Goal: Task Accomplishment & Management: Manage account settings

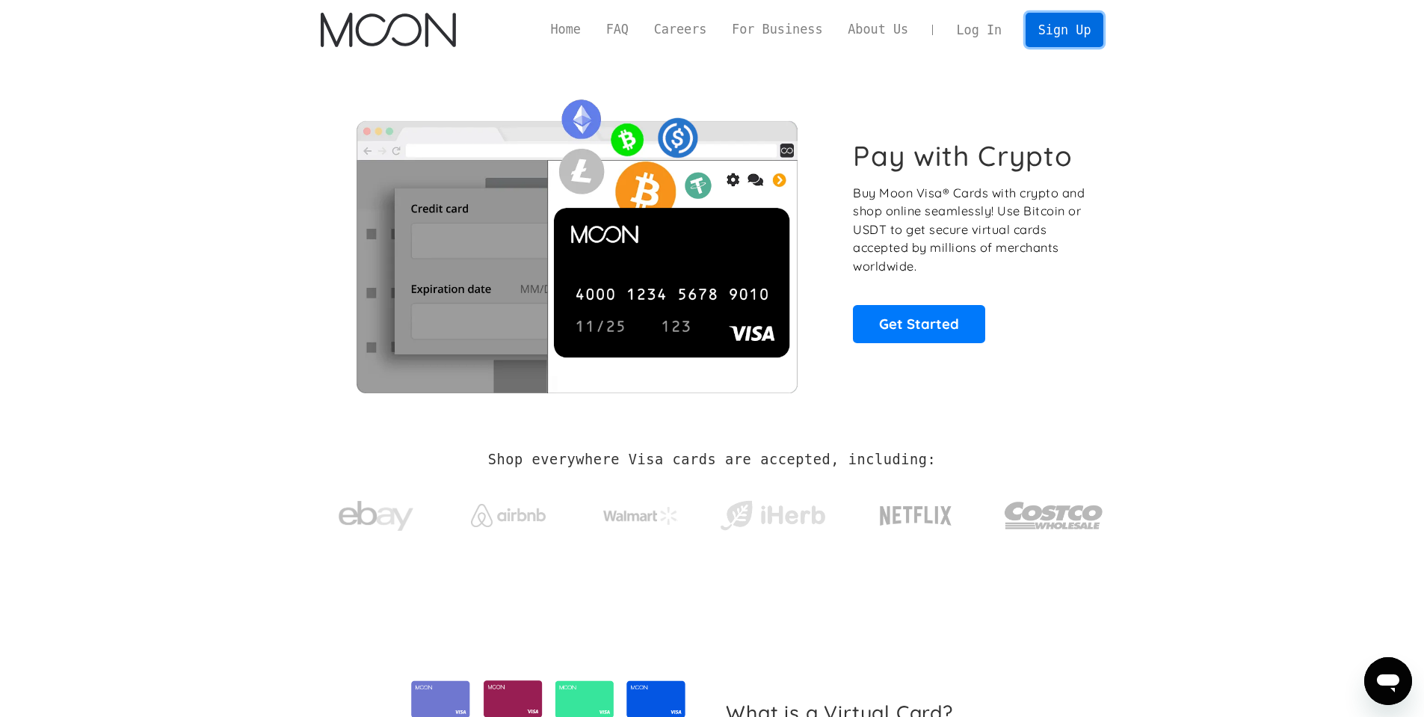
click at [703, 37] on link "Sign Up" at bounding box center [1065, 30] width 78 height 34
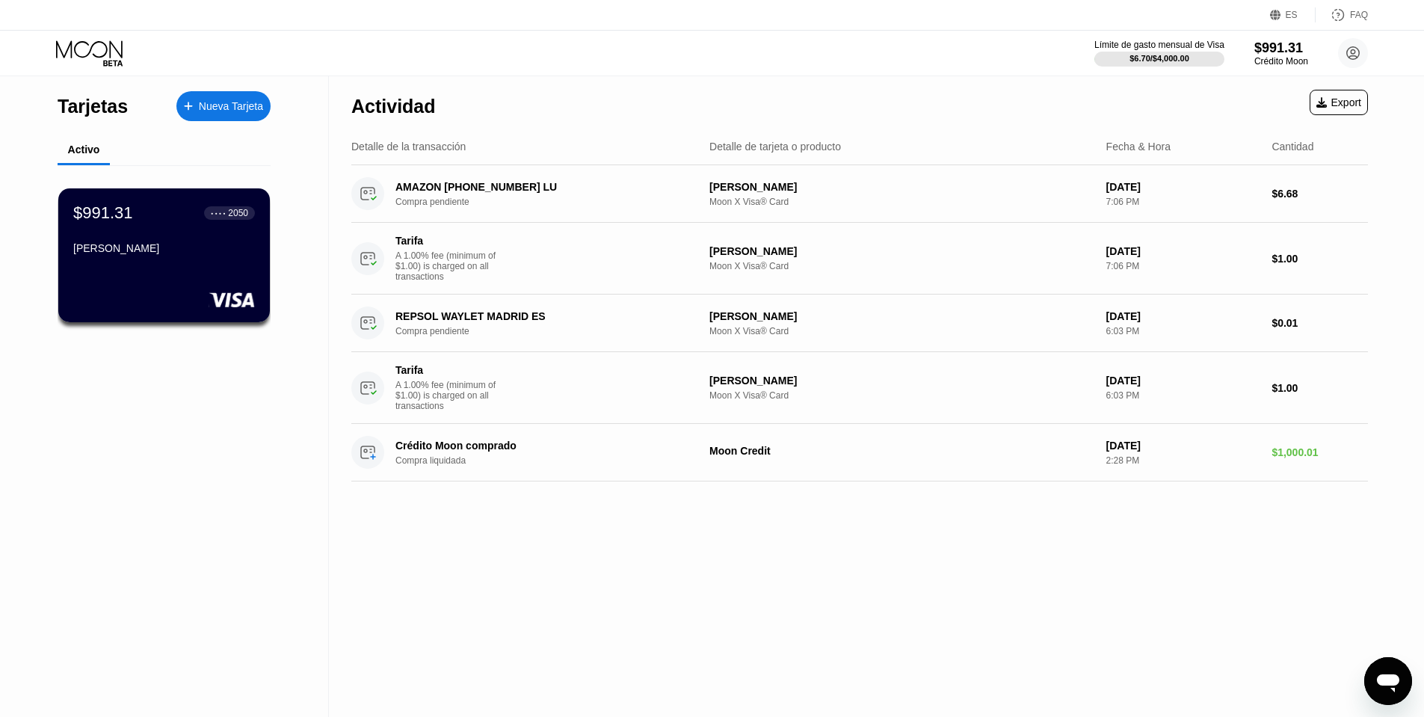
click at [1390, 683] on icon "Abrir ventana de mensajería" at bounding box center [1388, 683] width 22 height 18
click at [1391, 674] on icon "Abrir ventana de mensajería" at bounding box center [1388, 681] width 27 height 27
type textarea "x"
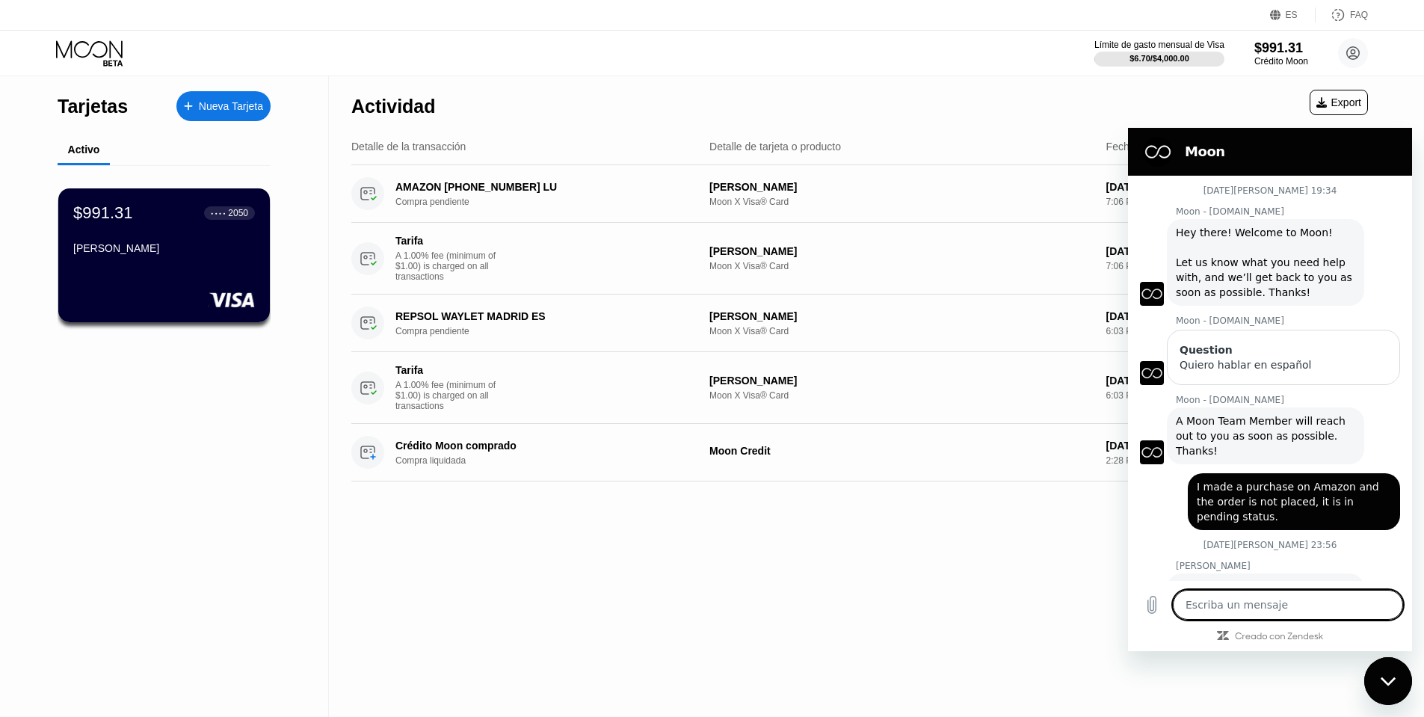
click at [1282, 609] on textarea at bounding box center [1288, 605] width 230 height 30
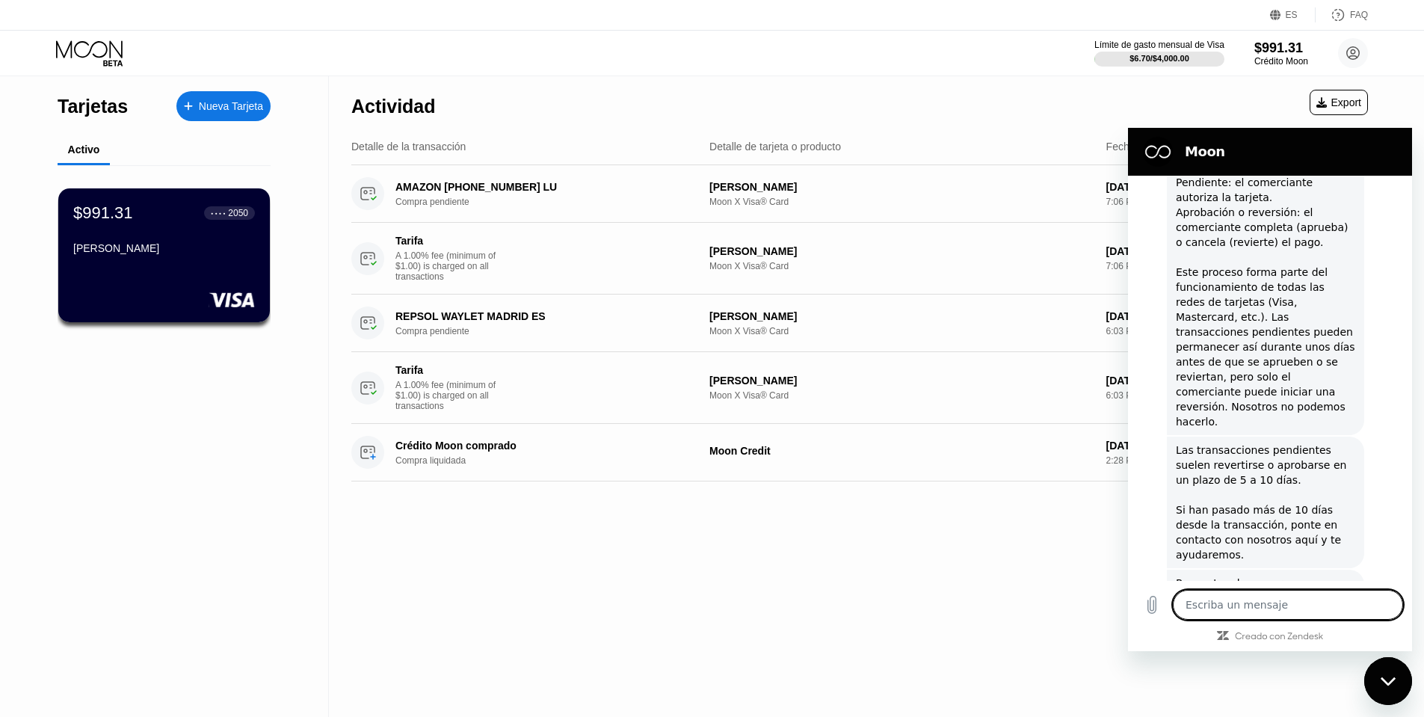
scroll to position [1003, 0]
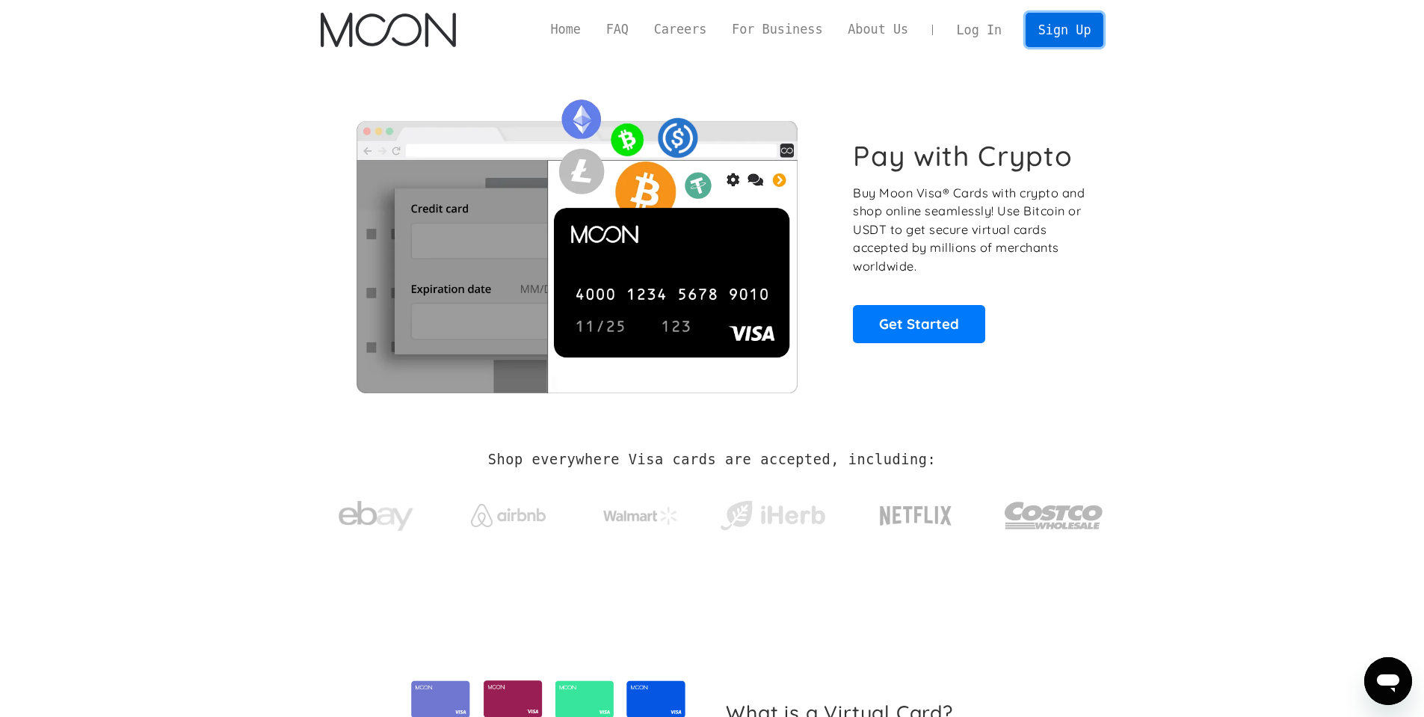
click at [1080, 34] on link "Sign Up" at bounding box center [1065, 30] width 78 height 34
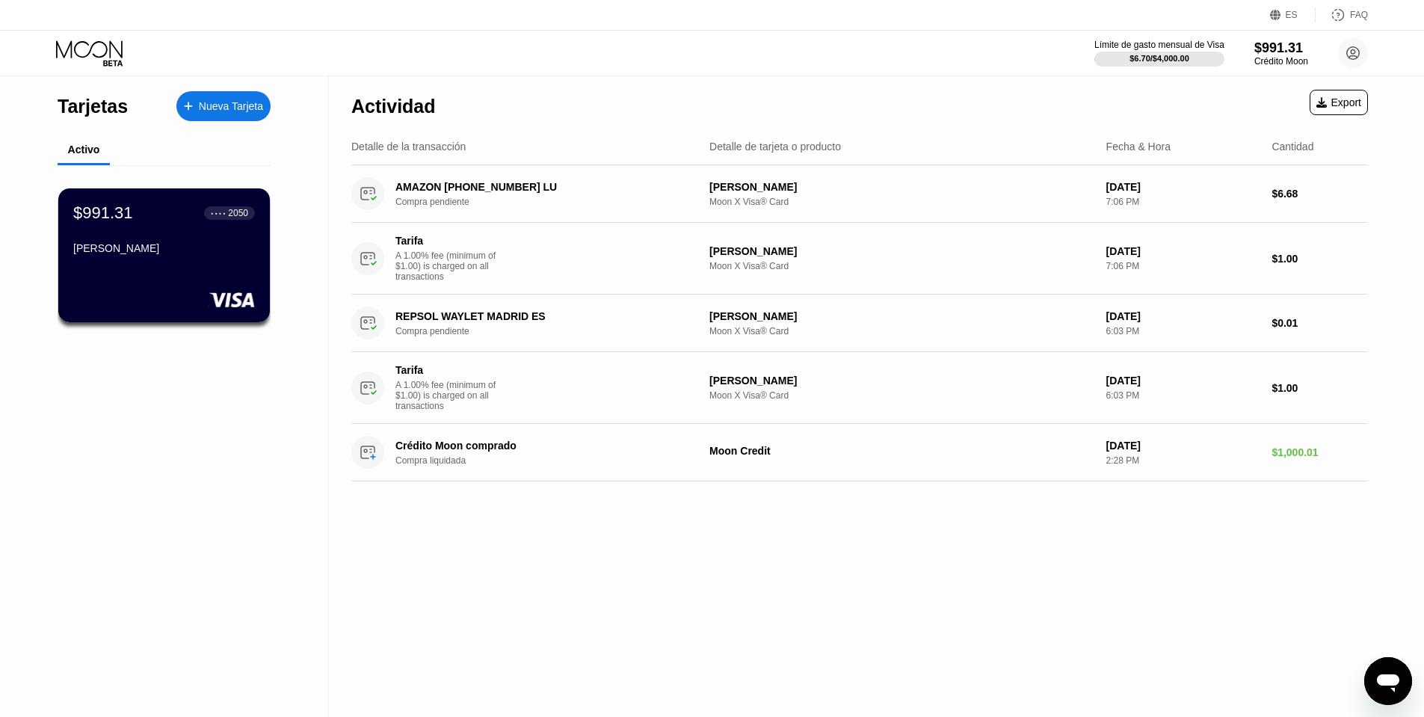
click at [1395, 684] on icon "Abrir ventana de mensajería" at bounding box center [1388, 683] width 22 height 18
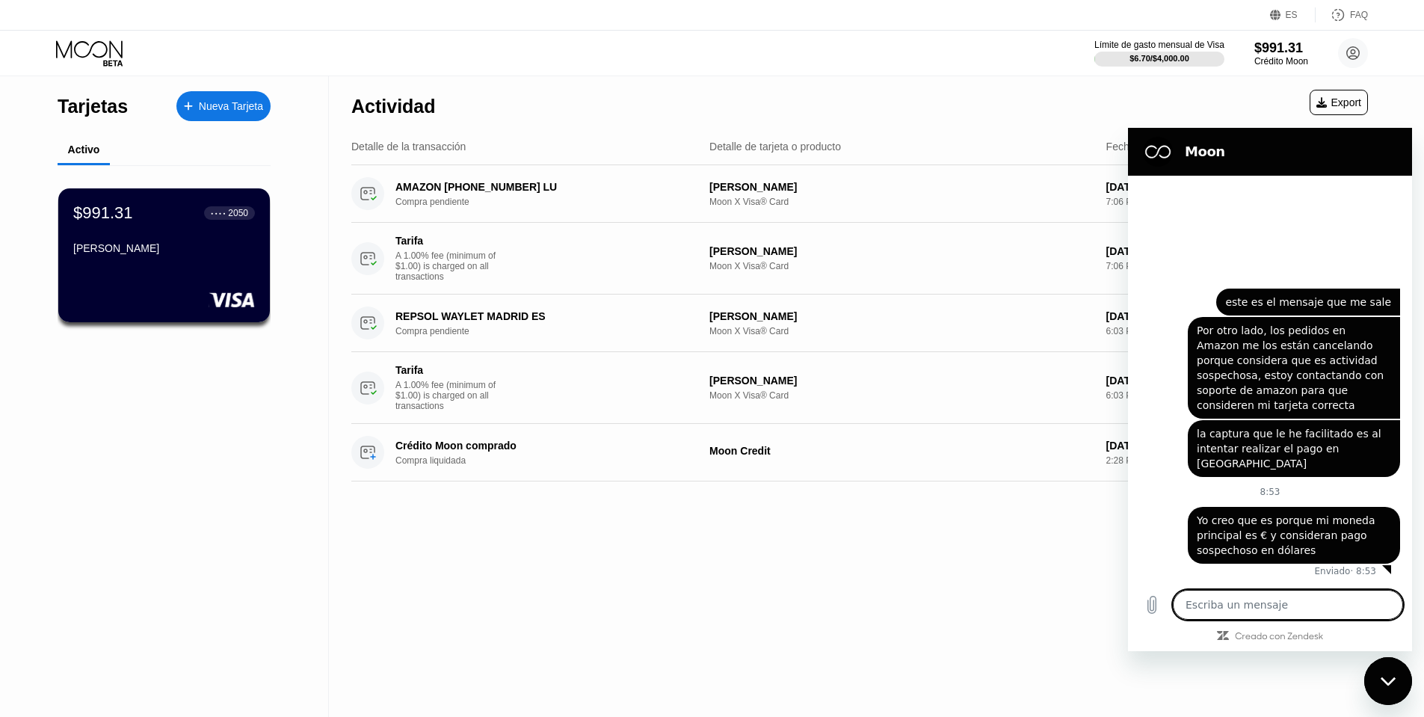
type textarea "x"
click at [867, 587] on div "Actividad Export Detalle de la transacción Detalle de tarjeta o producto Fecha …" at bounding box center [860, 396] width 1062 height 641
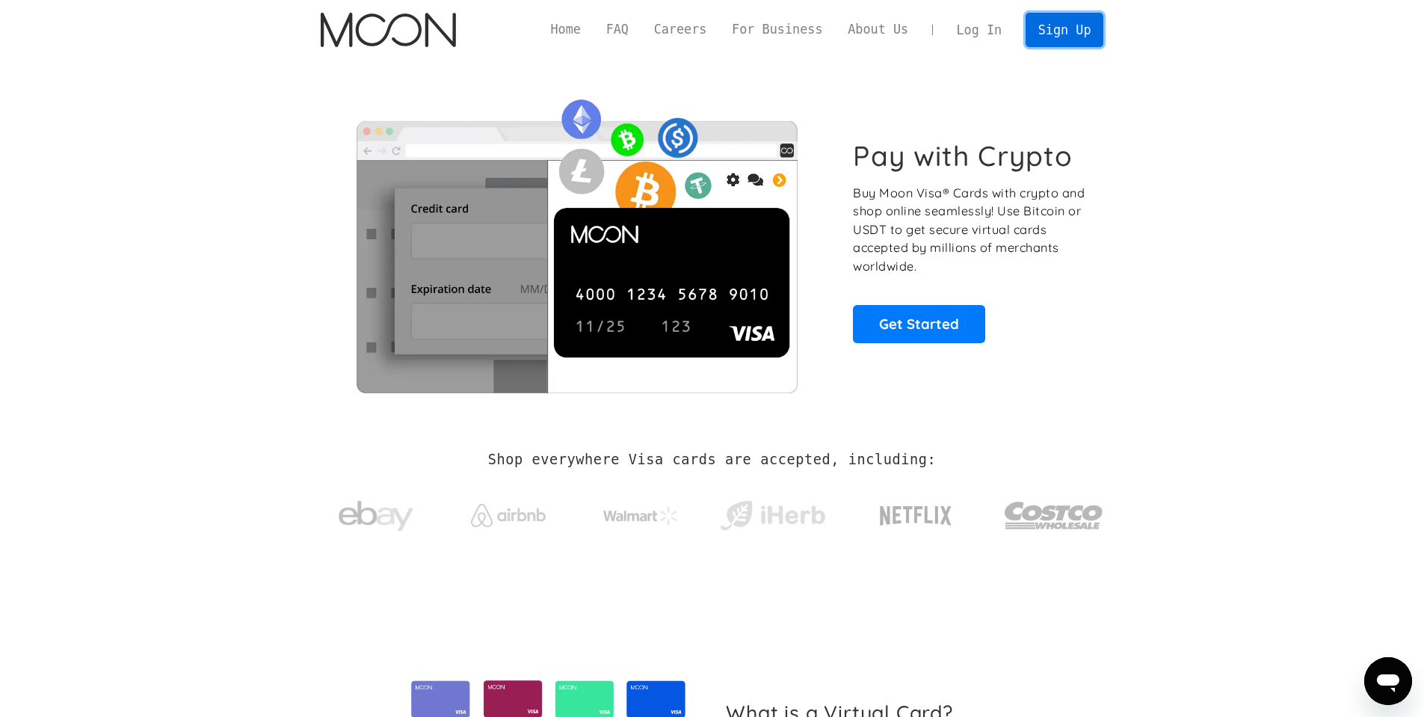
click at [464, 34] on link "Sign Up" at bounding box center [1065, 30] width 78 height 34
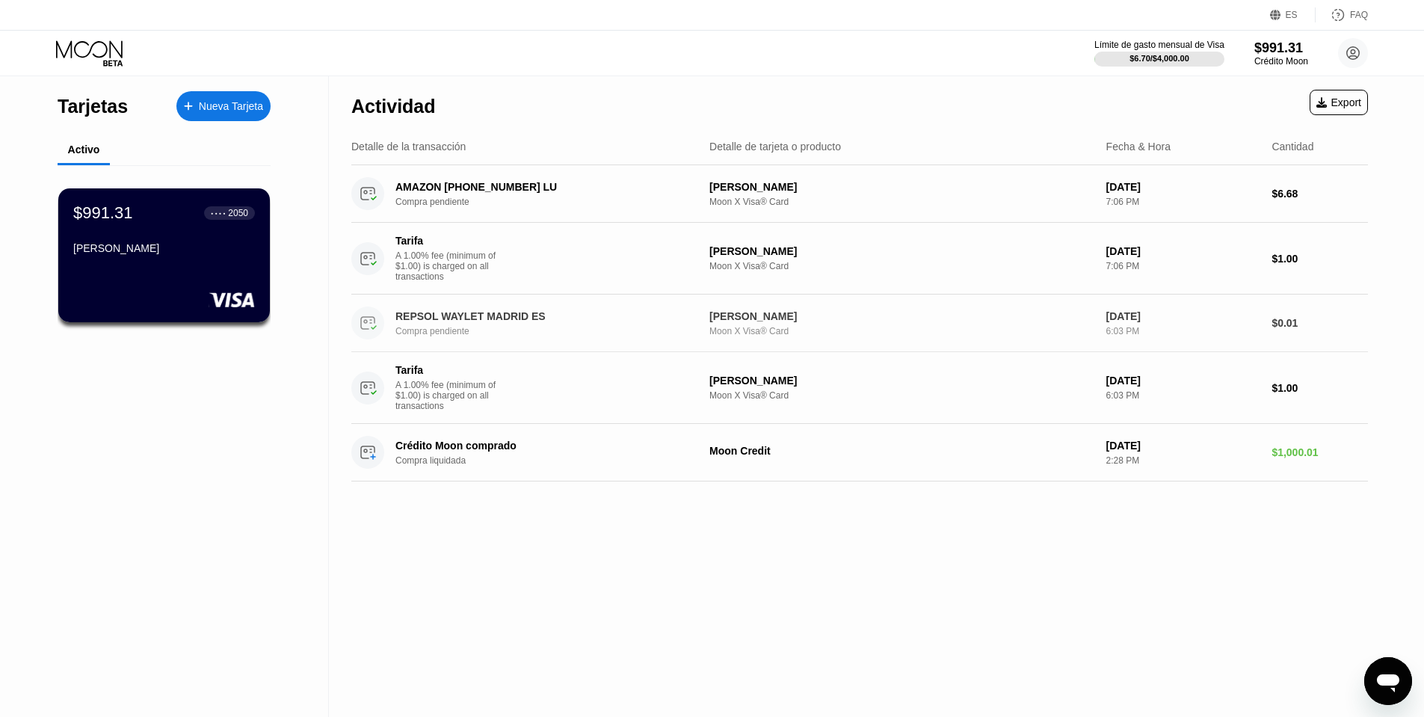
click at [535, 321] on div "REPSOL WAYLET MADRID ES" at bounding box center [541, 316] width 290 height 12
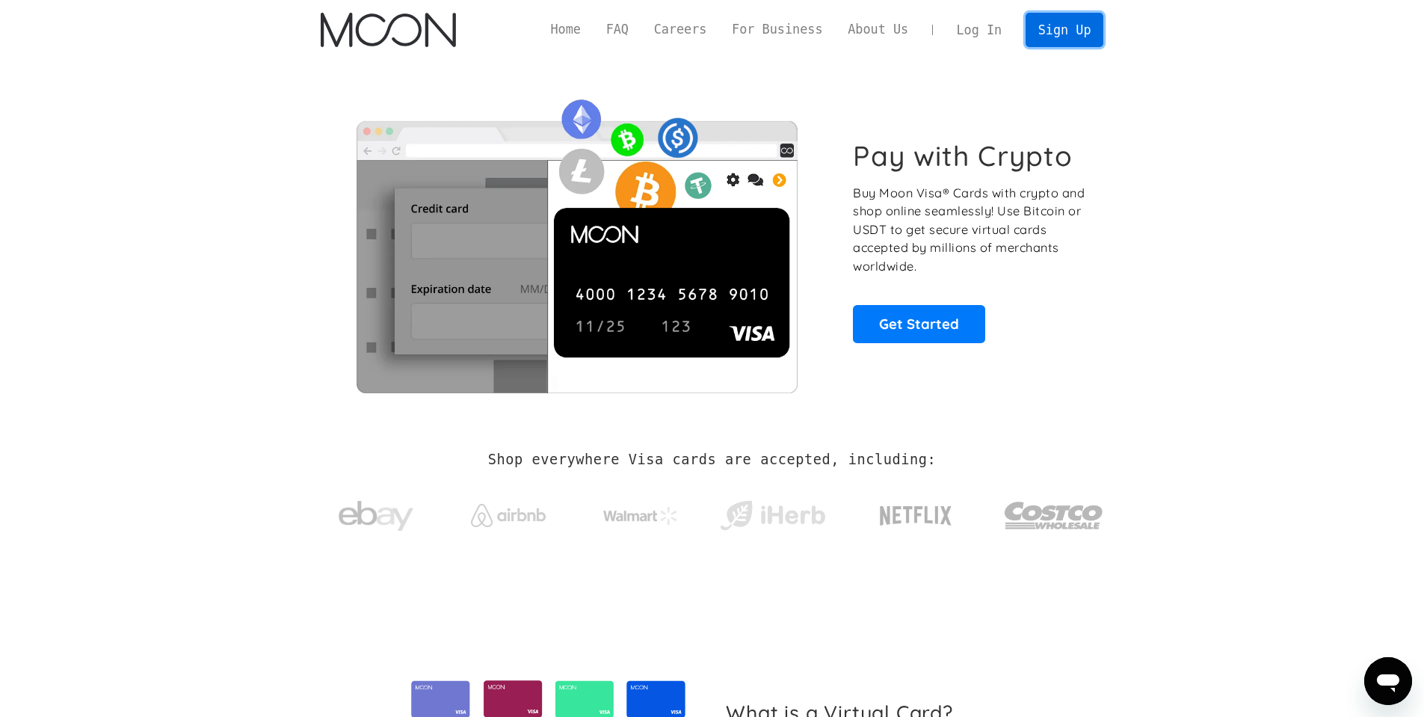
click at [464, 37] on link "Sign Up" at bounding box center [1065, 30] width 78 height 34
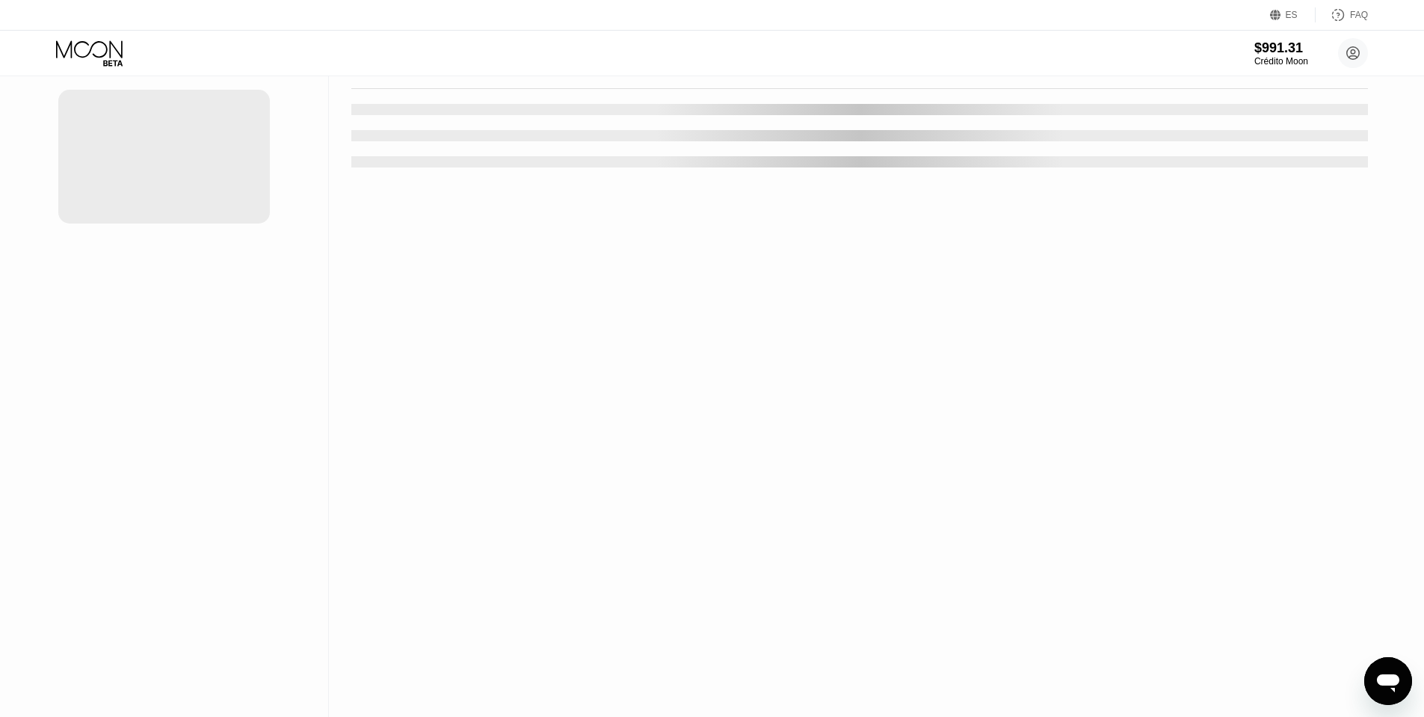
click at [1412, 674] on div "Tarjetas Nueva Tarjeta Actividad Export Detalle de la transacción Detalle de ta…" at bounding box center [712, 358] width 1424 height 717
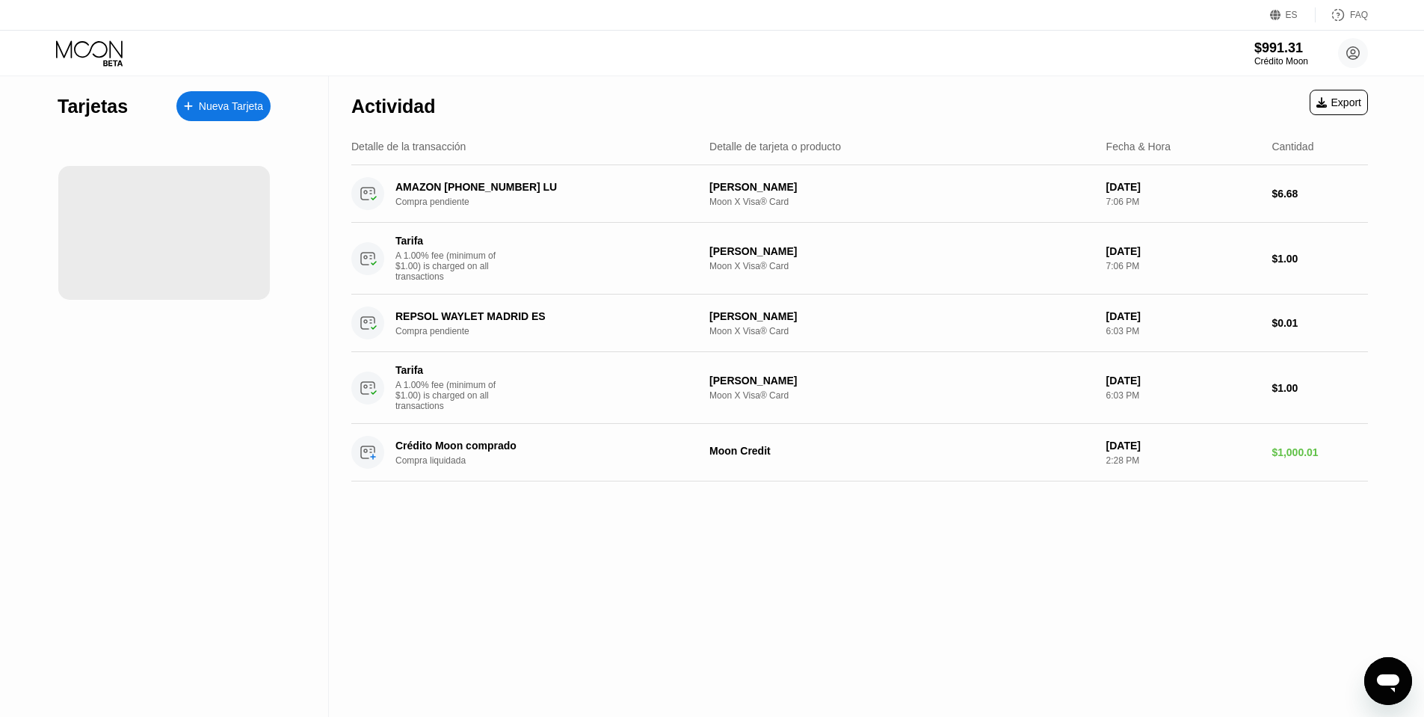
drag, startPoint x: 1381, startPoint y: 685, endPoint x: 2743, endPoint y: 1241, distance: 1471.4
click at [1381, 685] on icon "Abrir ventana de mensajería" at bounding box center [1388, 683] width 22 height 18
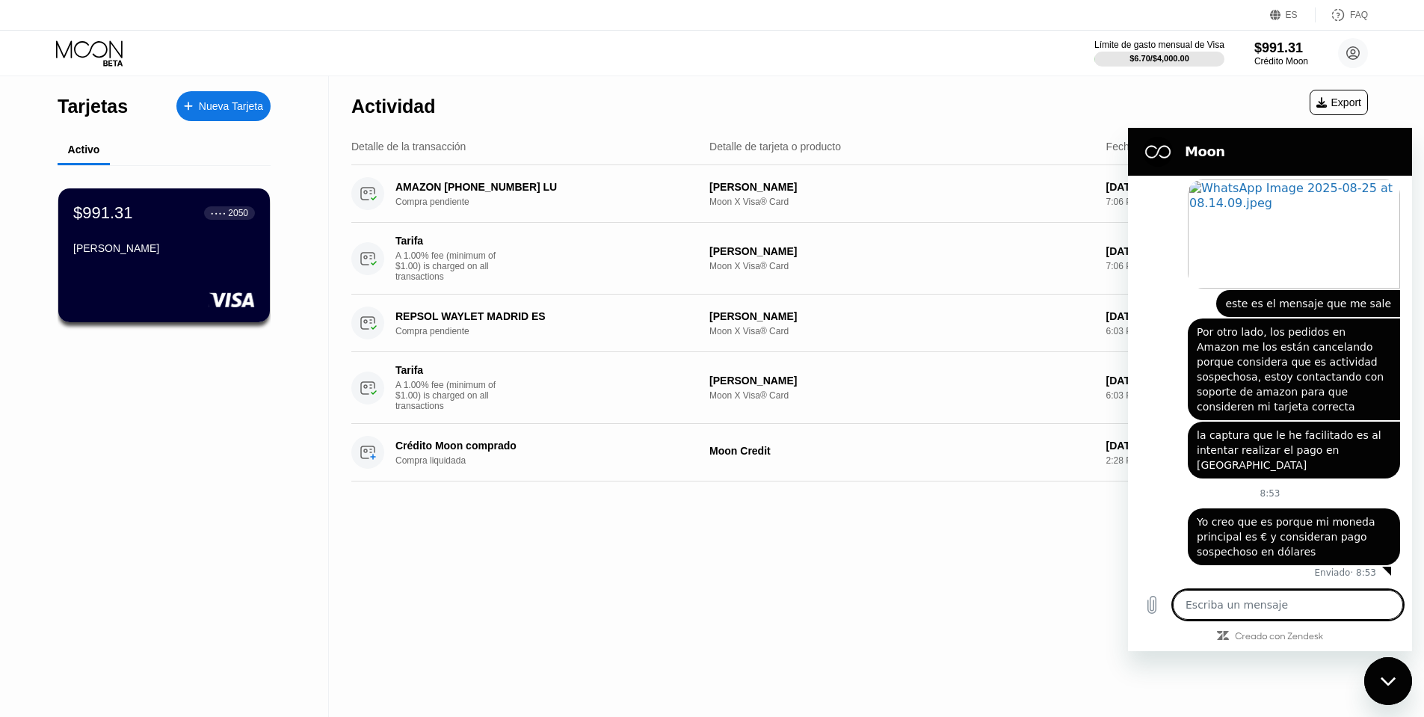
scroll to position [1003, 0]
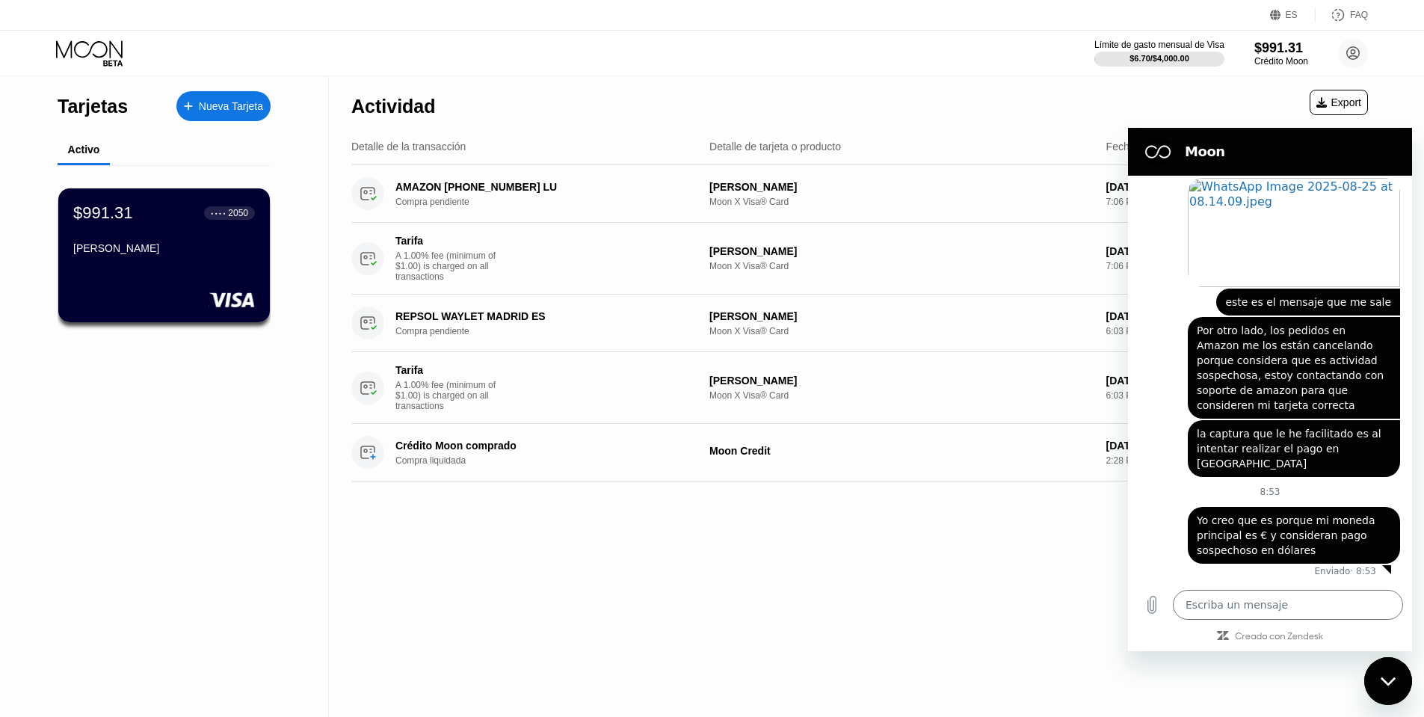
click at [1398, 680] on div "Cerrar ventana de mensajería" at bounding box center [1388, 681] width 45 height 45
type textarea "x"
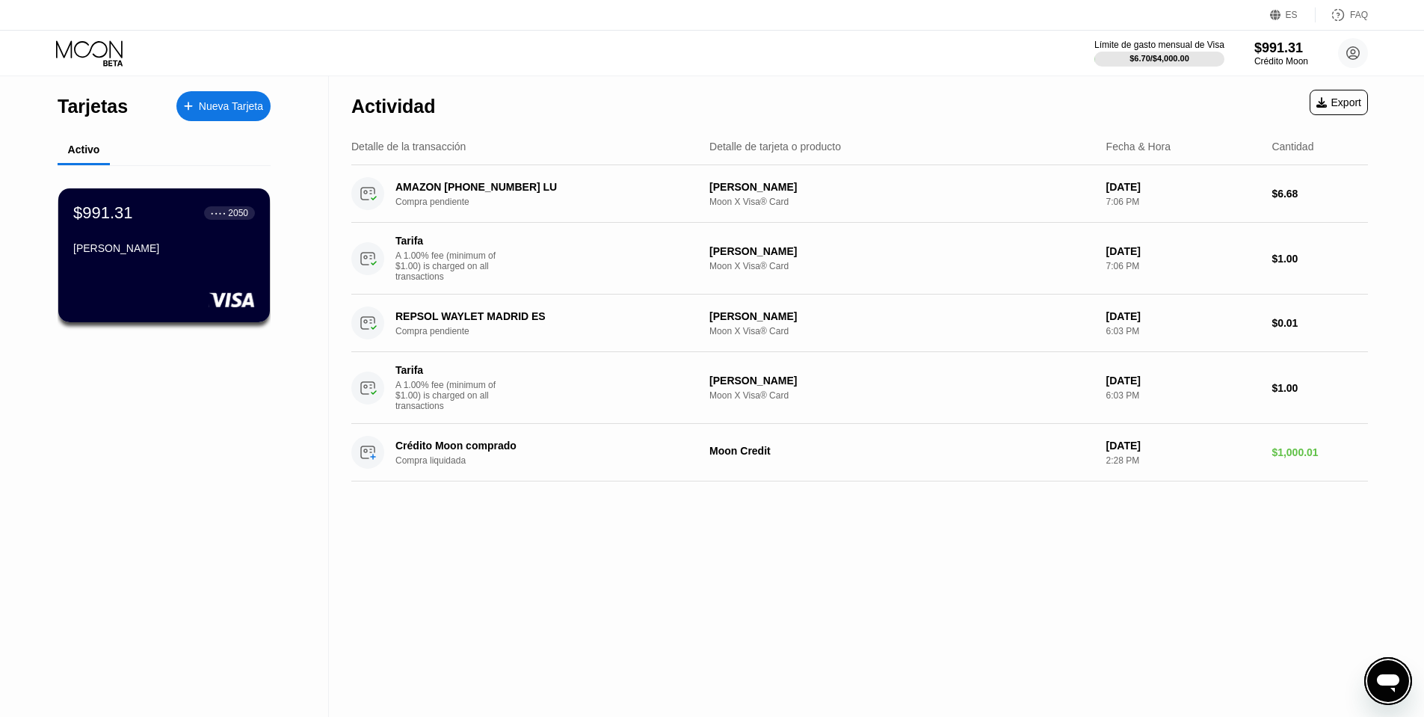
type textarea "x"
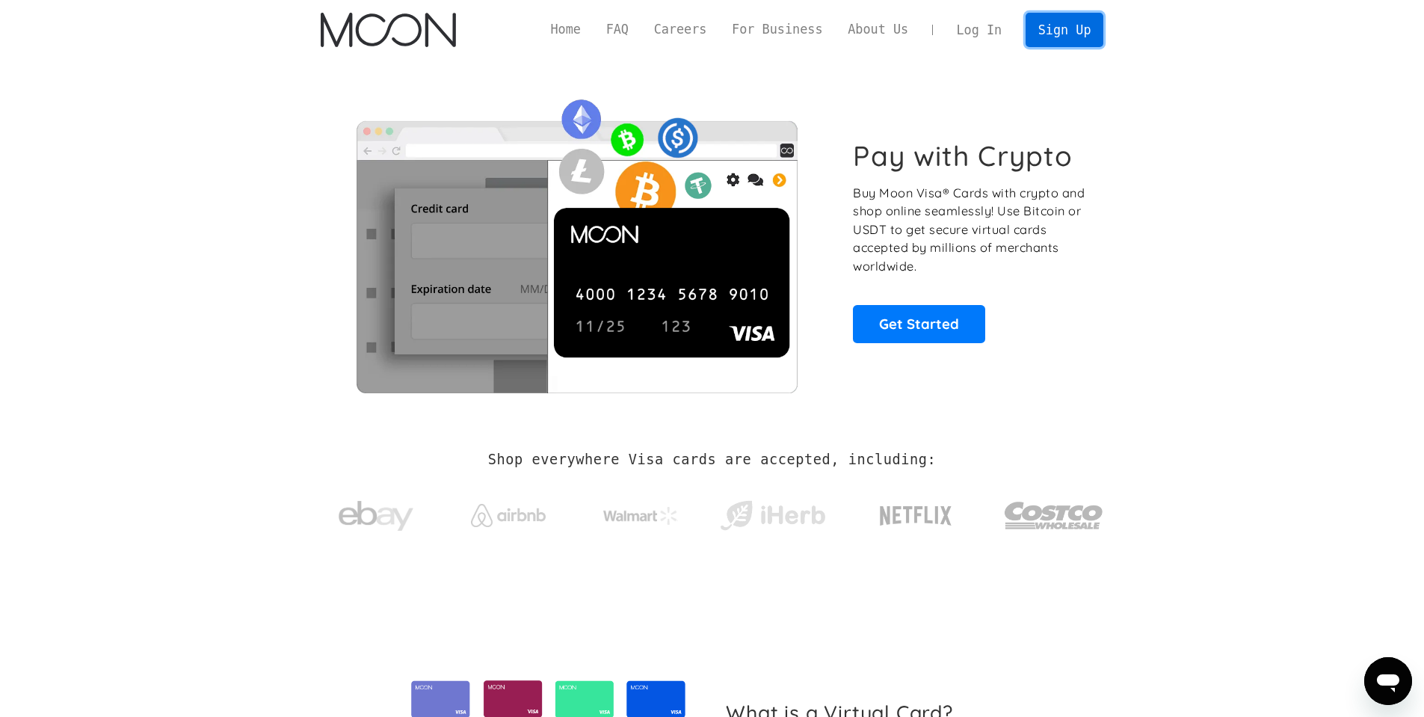
click at [1083, 19] on link "Sign Up" at bounding box center [1065, 30] width 78 height 34
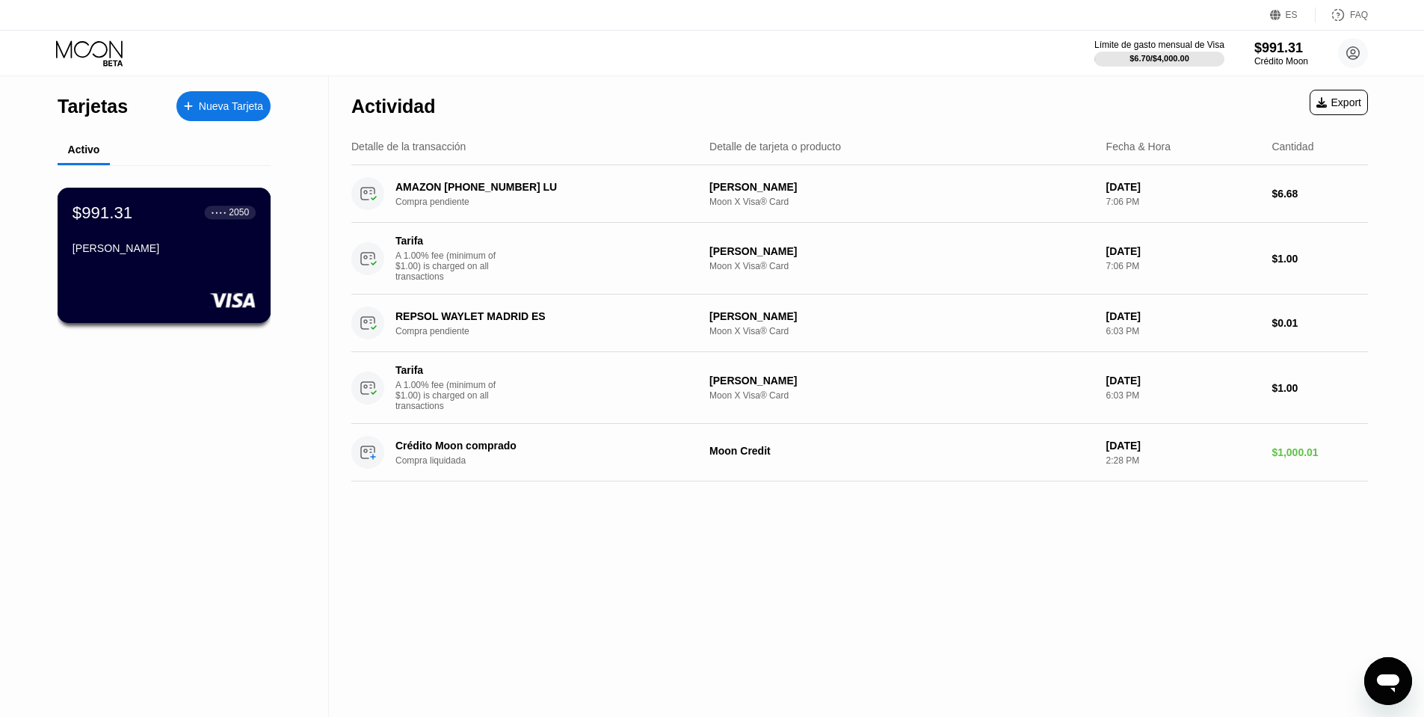
click at [140, 223] on div "$991.31 ● ● ● ● 2050 TERESA PRIETO LOPEZ" at bounding box center [164, 232] width 183 height 58
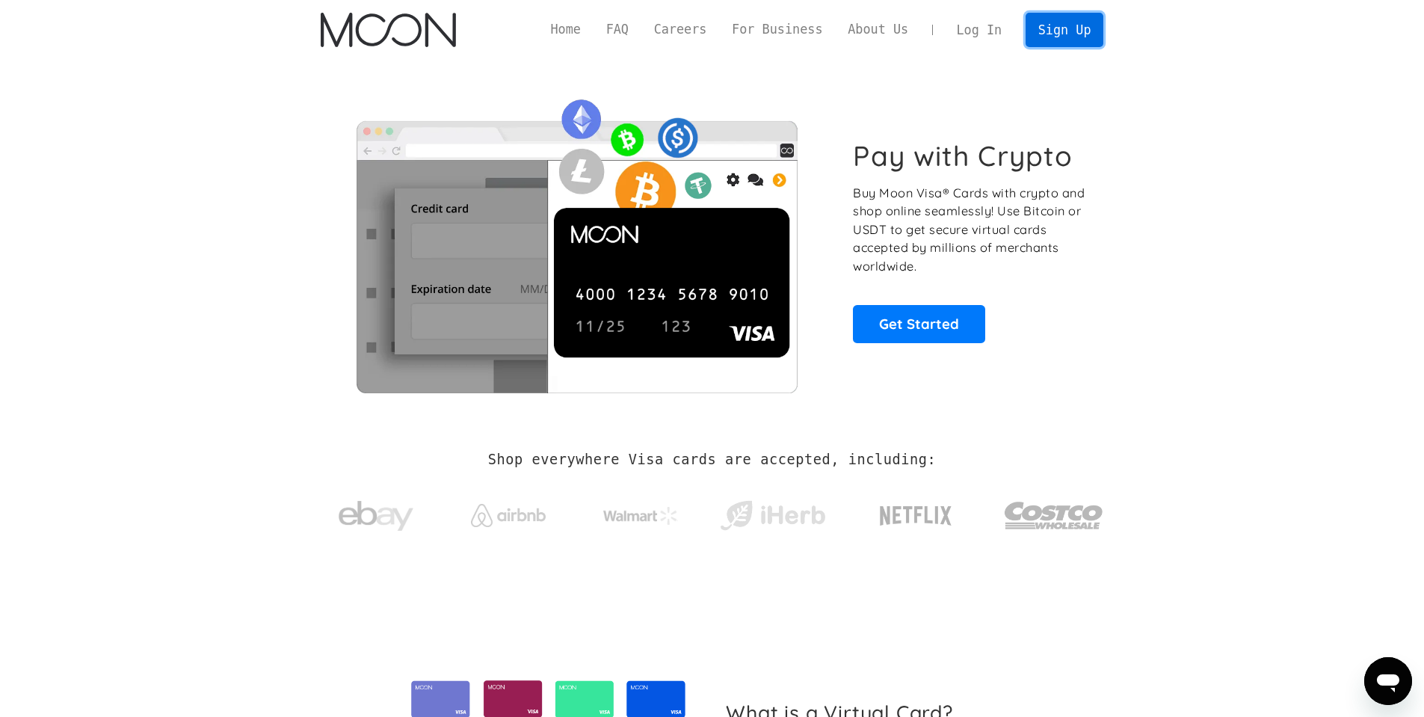
click at [1057, 30] on link "Sign Up" at bounding box center [1065, 30] width 78 height 34
